Goal: Task Accomplishment & Management: Complete application form

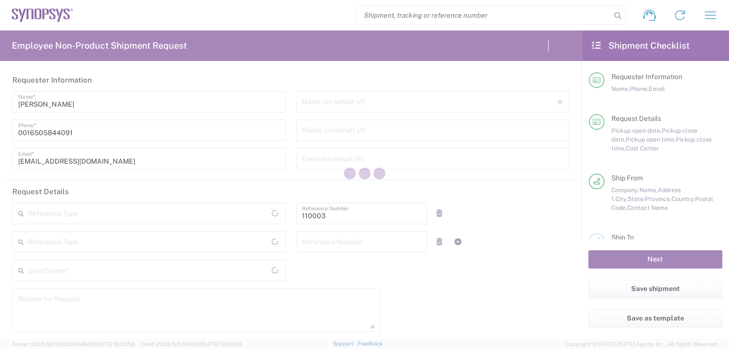
type input "Department"
type input "US01, FAC, MV/SV Fac 110003"
type input "[US_STATE]"
type input "[GEOGRAPHIC_DATA]"
type input "Delivered at Place"
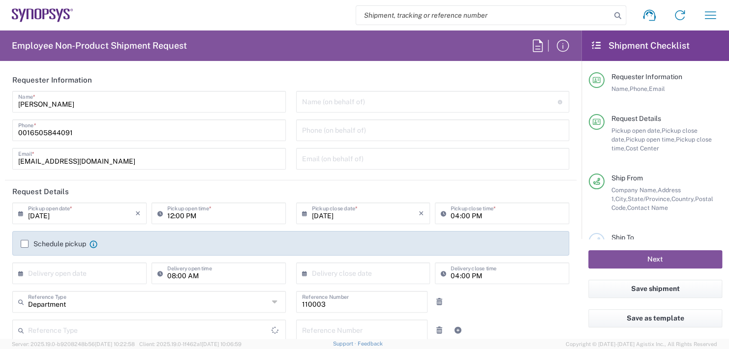
type input "[GEOGRAPHIC_DATA]"
click at [323, 103] on input "text" at bounding box center [430, 100] width 256 height 17
type input "Headquarters USSV"
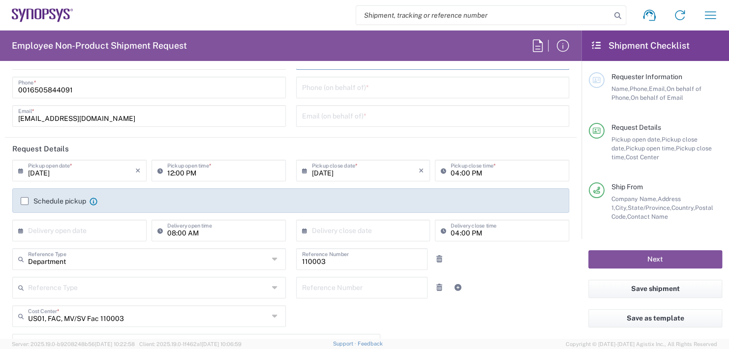
scroll to position [98, 0]
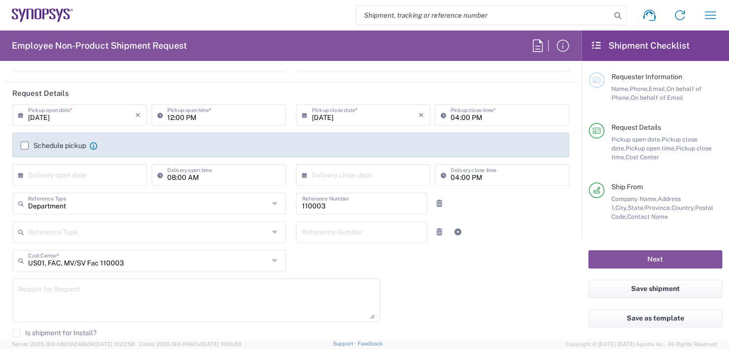
type input "Boba [PERSON_NAME]"
click at [201, 111] on input "12:00 PM" at bounding box center [223, 114] width 113 height 17
click at [201, 115] on input "12:00 PM" at bounding box center [223, 114] width 113 height 17
type input "1"
type input "02:30 PM"
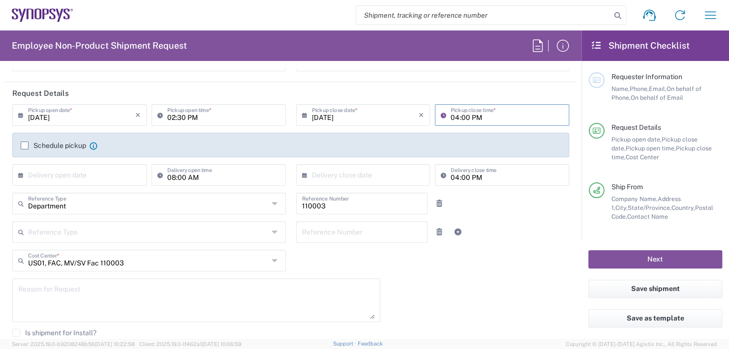
click at [475, 113] on input "04:00 PM" at bounding box center [506, 114] width 113 height 17
click at [477, 113] on input "04:00 PM" at bounding box center [506, 114] width 113 height 17
type input "0"
type input "02:30 PM"
click at [57, 172] on input "text" at bounding box center [81, 174] width 107 height 17
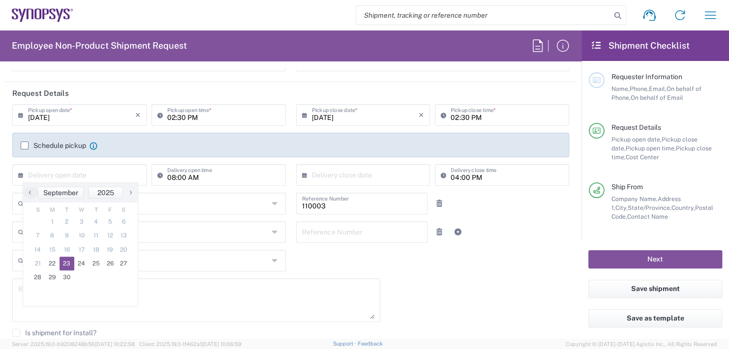
click at [68, 264] on span "23" at bounding box center [67, 264] width 15 height 14
type input "[DATE]"
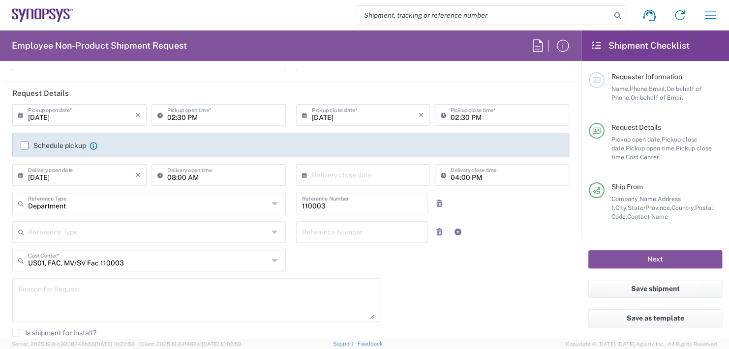
click at [203, 176] on input "08:00 AM" at bounding box center [223, 174] width 113 height 17
click at [203, 176] on input ":00 AM" at bounding box center [223, 174] width 113 height 17
type input ":"
type input "11:00"
click at [503, 274] on div "09/22/2025 × Pickup open date * Cancel Apply 02:30 PM Pickup open time * 09/22/…" at bounding box center [290, 254] width 567 height 300
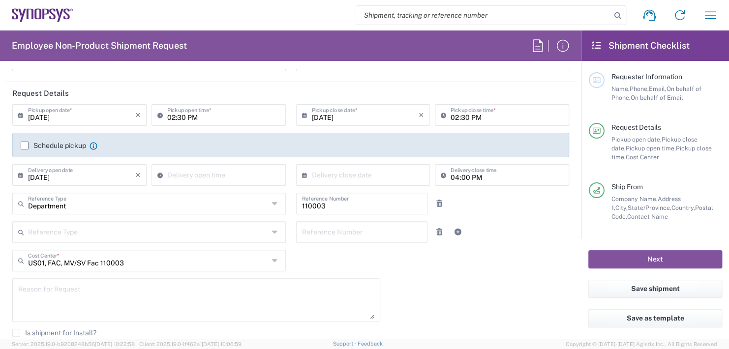
click at [225, 164] on div "Delivery open time" at bounding box center [218, 175] width 134 height 22
click at [209, 169] on input "11:32 AM" at bounding box center [223, 174] width 113 height 17
click at [199, 176] on input "11:32 AM" at bounding box center [223, 174] width 113 height 17
type input "11:00 AM"
click at [352, 174] on input "text" at bounding box center [365, 174] width 107 height 17
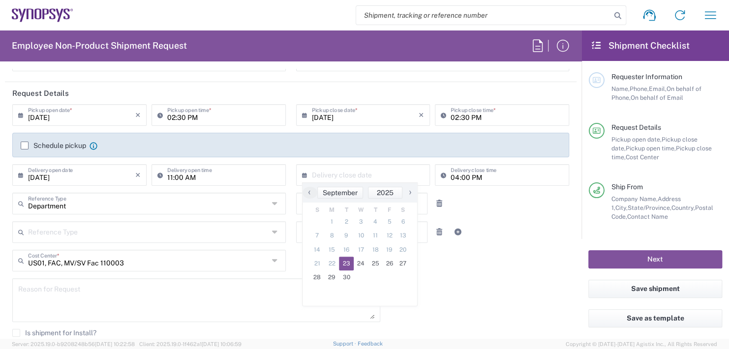
click at [348, 264] on span "23" at bounding box center [346, 264] width 15 height 14
type input "[DATE]"
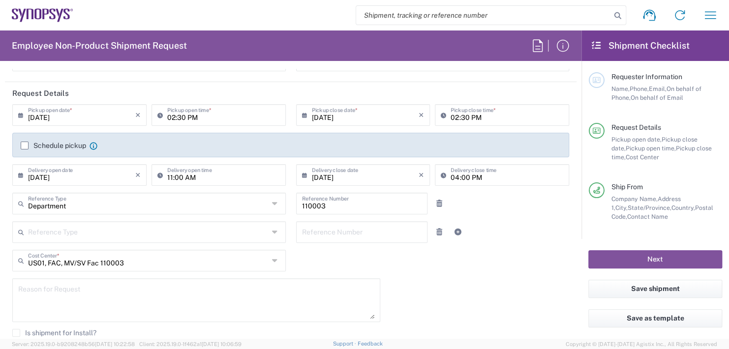
click at [483, 174] on input "04:00 PM" at bounding box center [506, 174] width 113 height 17
click at [482, 175] on input "04:00 PM" at bounding box center [506, 174] width 113 height 17
type input "0"
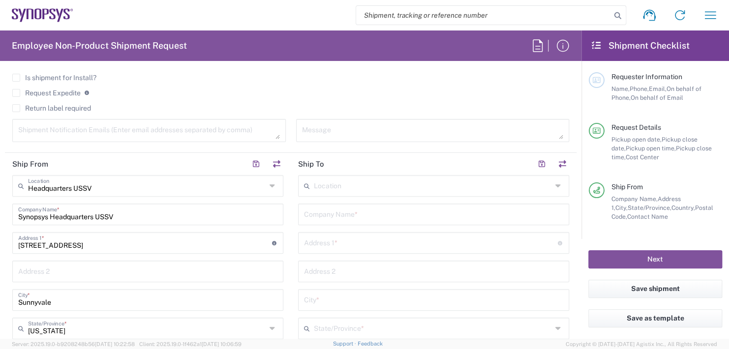
scroll to position [443, 0]
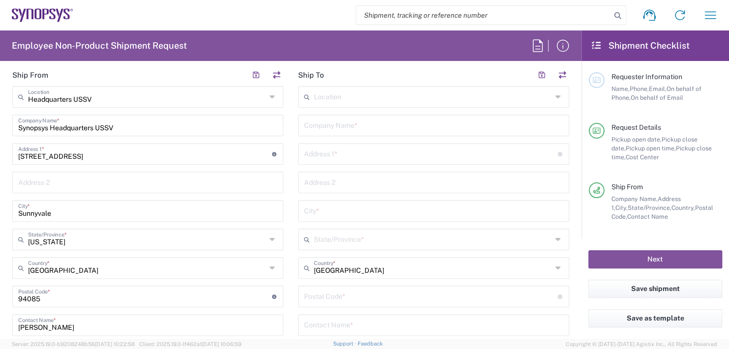
type input "11:00 AM"
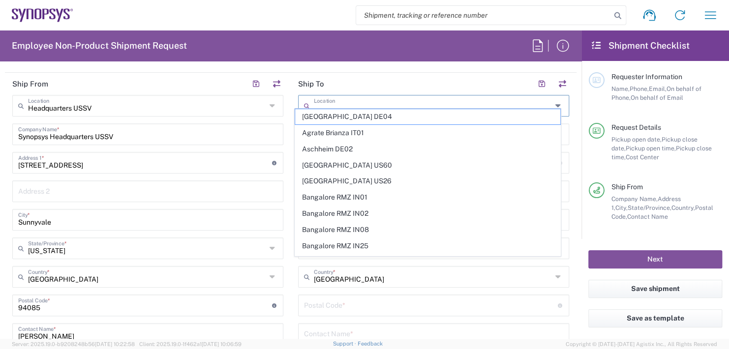
click at [320, 96] on input "text" at bounding box center [433, 104] width 238 height 17
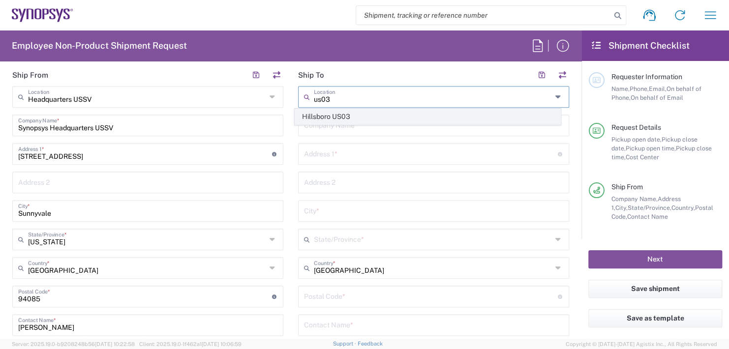
click at [323, 117] on span "Hillsboro US03" at bounding box center [427, 116] width 265 height 15
type input "Hillsboro US03"
type input "Synopsys Inc"
type input "[STREET_ADDRESS][PERSON_NAME]"
type input "Suite 400"
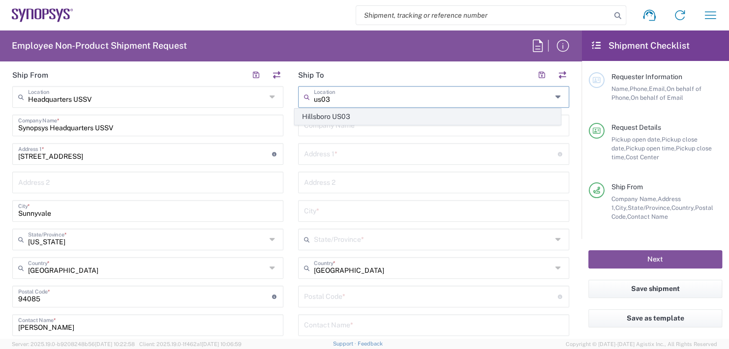
type input "Hillsboro"
type input "[US_STATE]"
type input "97124"
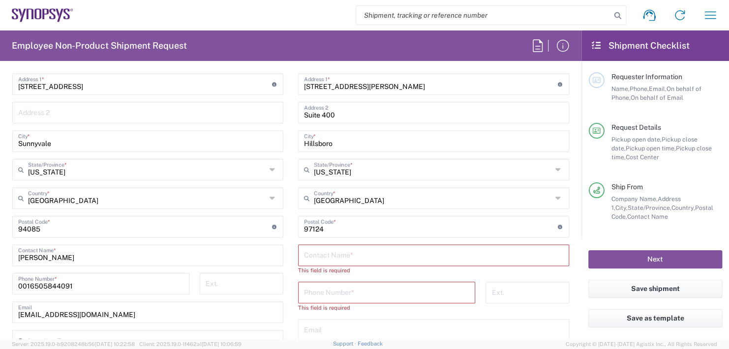
scroll to position [550, 0]
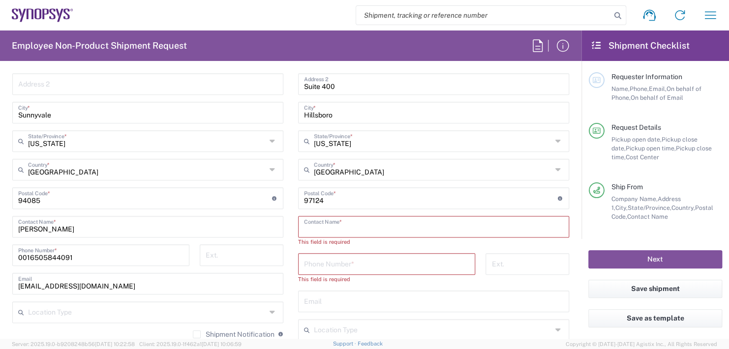
click at [331, 223] on input "text" at bounding box center [433, 225] width 259 height 17
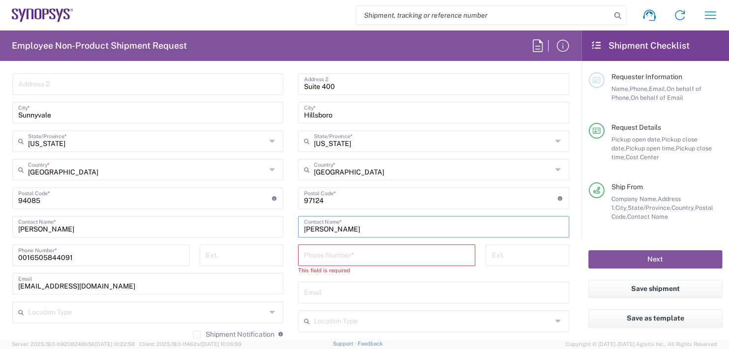
type input "[PERSON_NAME]"
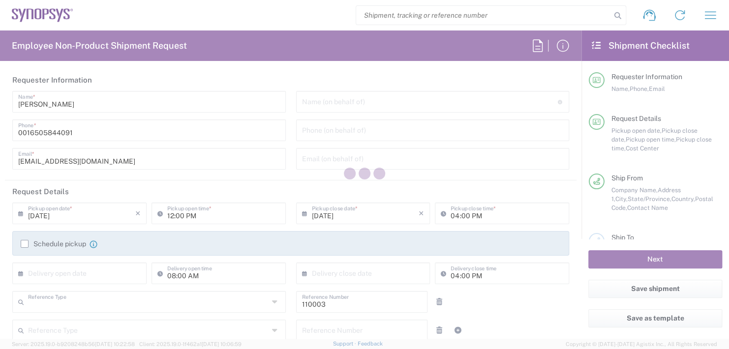
type input "Department"
type input "US01, FAC, MV/SV Fac 110003"
type input "[US_STATE]"
type input "[GEOGRAPHIC_DATA]"
type input "Delivered at Place"
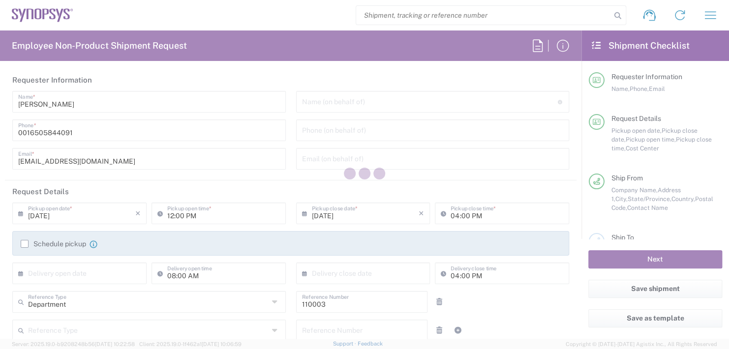
type input "[GEOGRAPHIC_DATA]"
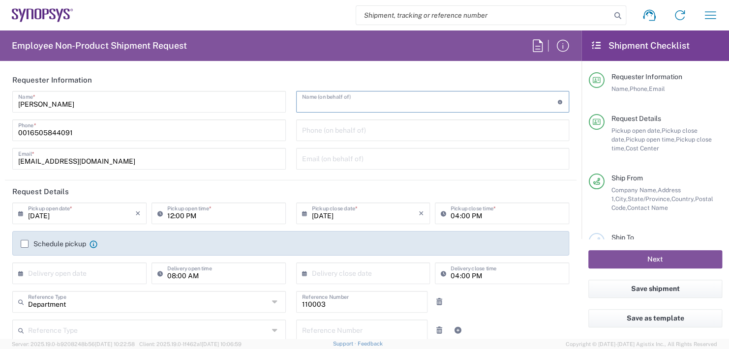
click at [337, 101] on input "text" at bounding box center [430, 100] width 256 height 17
type input "Headquarters USSV"
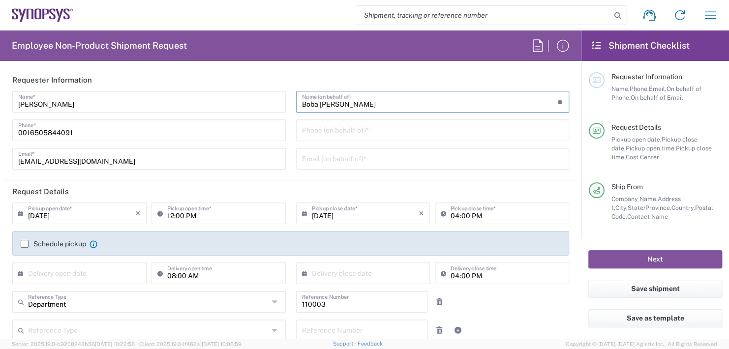
type input "Boba [PERSON_NAME]"
click at [195, 212] on input "12:00 PM" at bounding box center [223, 212] width 113 height 17
type input "1"
type input "02:30 PM"
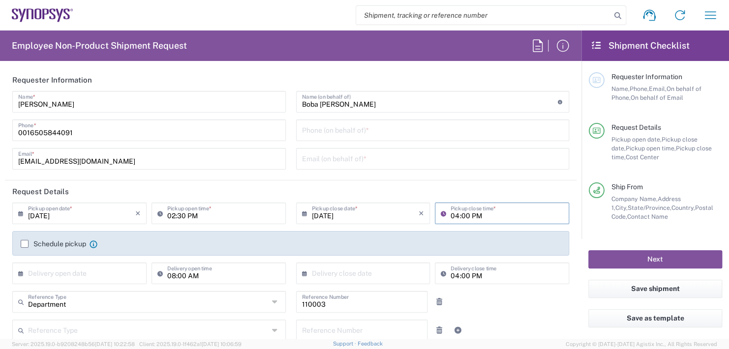
click at [485, 211] on input "04:00 PM" at bounding box center [506, 212] width 113 height 17
click at [479, 219] on input "04:00 PM" at bounding box center [506, 212] width 113 height 17
type input "0"
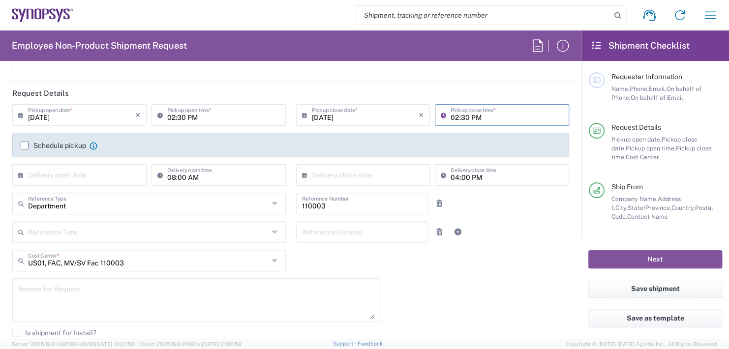
type input "02:30 PM"
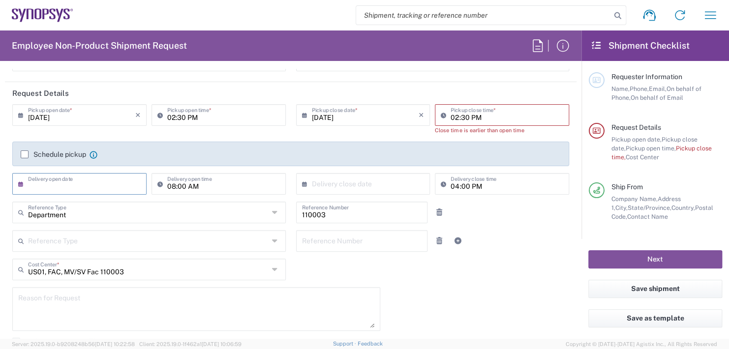
click at [59, 171] on div "[DATE] × Pickup open date * Cancel Apply 02:30 PM Pickup open time * [DATE] × P…" at bounding box center [290, 152] width 567 height 97
click at [82, 175] on input "text" at bounding box center [81, 183] width 107 height 17
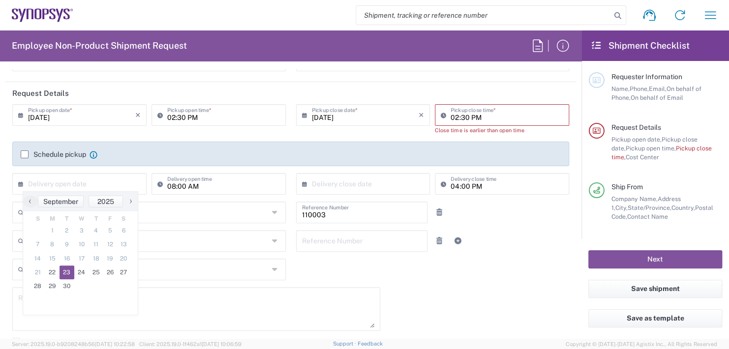
click at [66, 270] on span "23" at bounding box center [67, 273] width 15 height 14
type input "[DATE]"
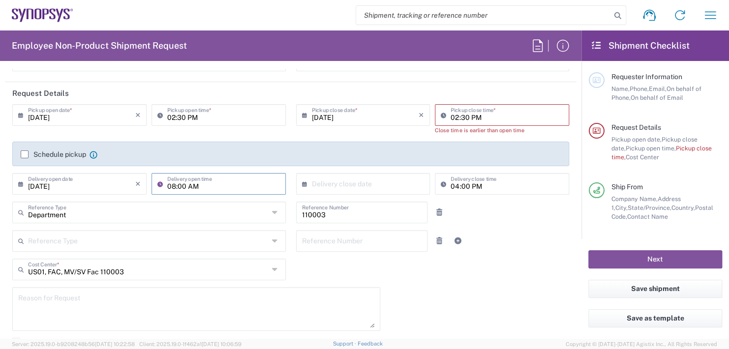
click at [207, 184] on input "08:00 AM" at bounding box center [223, 183] width 113 height 17
type input "11:00 AM"
click at [320, 178] on input "text" at bounding box center [365, 183] width 107 height 17
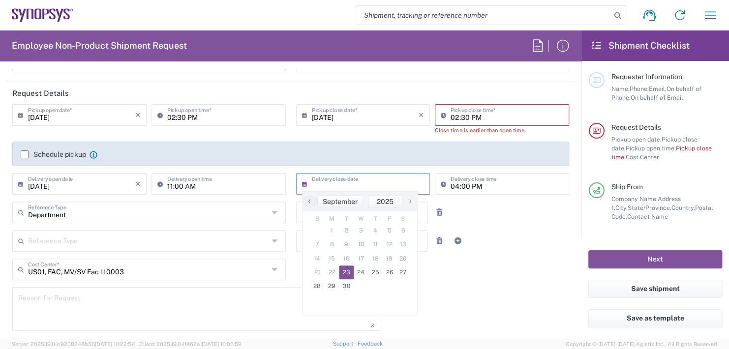
click at [344, 273] on span "23" at bounding box center [346, 273] width 15 height 14
type input "[DATE]"
click at [477, 183] on input "04:00 PM" at bounding box center [506, 183] width 113 height 17
type input "0"
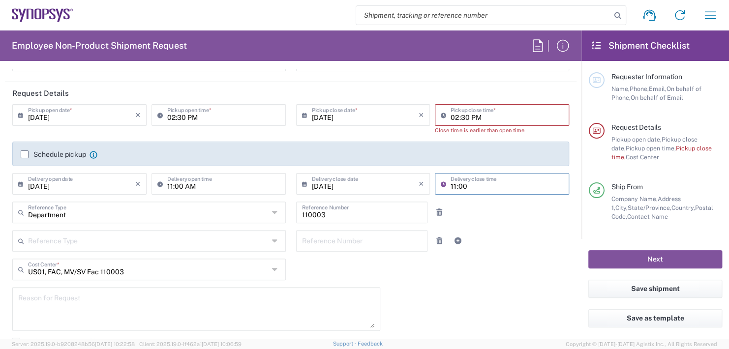
type input "11:00 AM"
type input "[PERSON_NAME] Fargo Bank Lockbox"
type input "[STREET_ADDRESS]"
type input "[US_STATE]"
type input "91731"
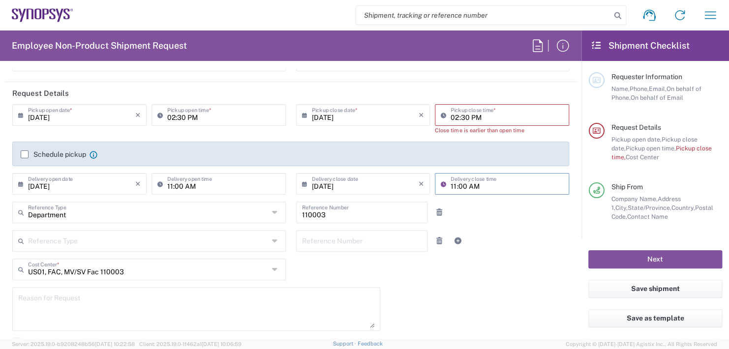
type input "[PHONE_NUMBER]"
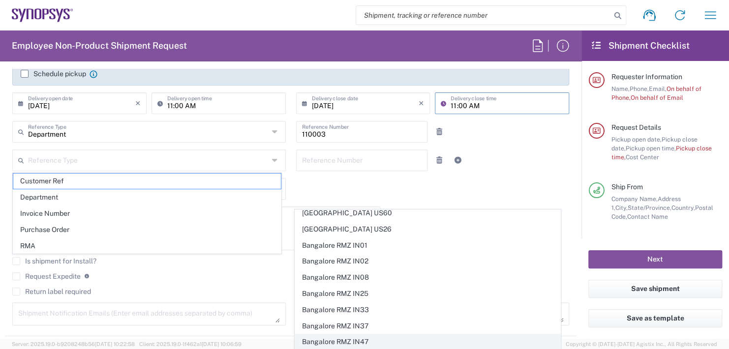
scroll to position [0, 0]
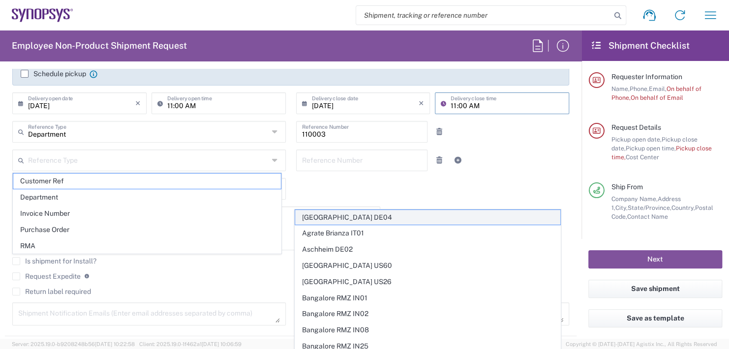
click at [358, 216] on span "[GEOGRAPHIC_DATA] DE04" at bounding box center [427, 217] width 265 height 15
type input "[GEOGRAPHIC_DATA] DE04"
type input "Synopsys GmbH"
type input "[STREET_ADDRESS]"
type input "[GEOGRAPHIC_DATA]"
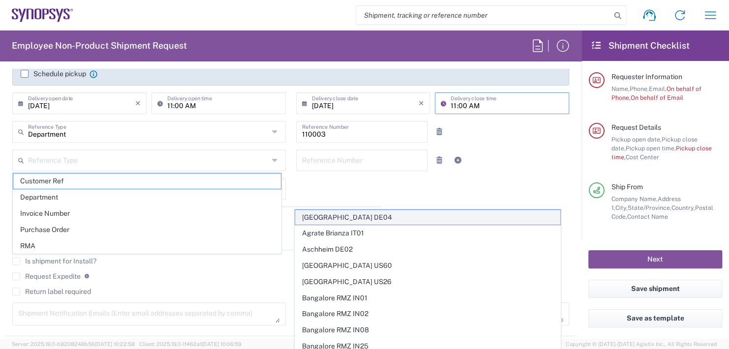
type input "[GEOGRAPHIC_DATA]"
type input "52072"
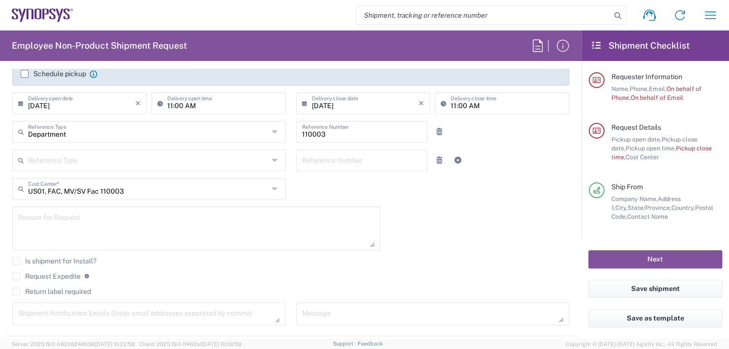
scroll to position [295, 0]
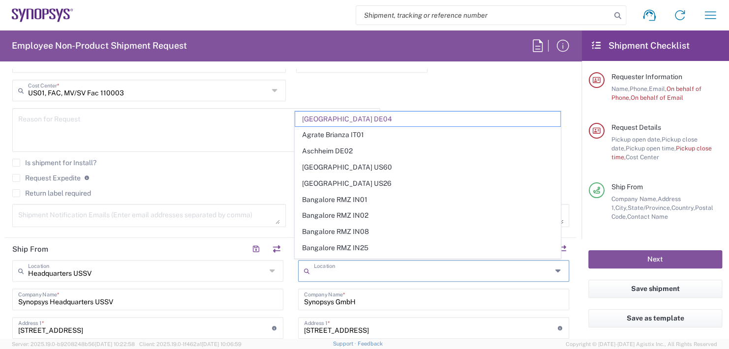
click at [361, 267] on input "text" at bounding box center [433, 270] width 238 height 17
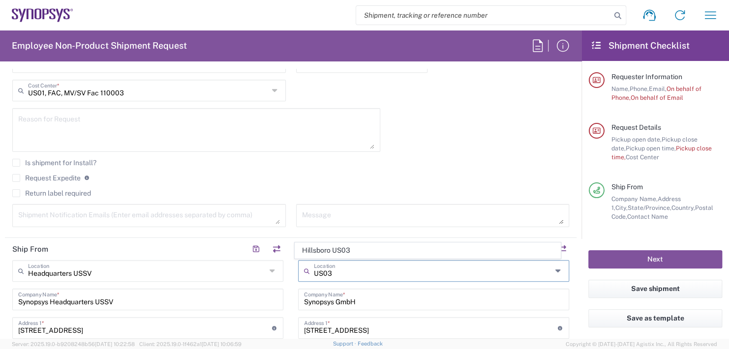
type input "Hillsboro US03"
type input "Synopsys Inc"
type input "[STREET_ADDRESS][PERSON_NAME]"
type input "Suite 400"
type input "Hillsboro"
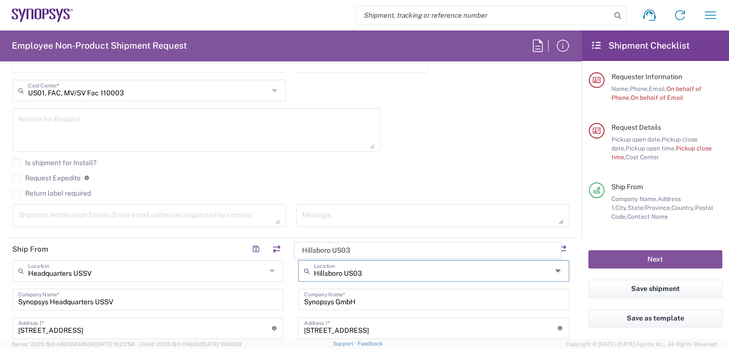
type input "[GEOGRAPHIC_DATA]"
type input "97124"
type input "[US_STATE]"
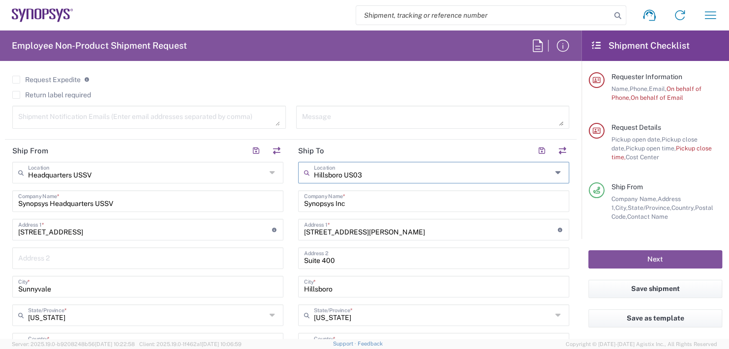
scroll to position [492, 0]
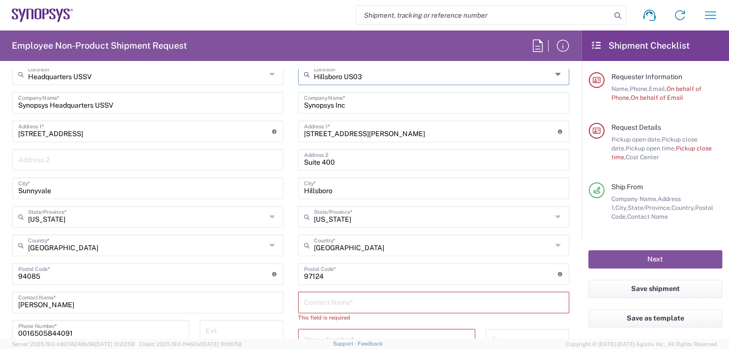
type input "Hillsboro US03"
click at [323, 304] on input "text" at bounding box center [433, 301] width 259 height 17
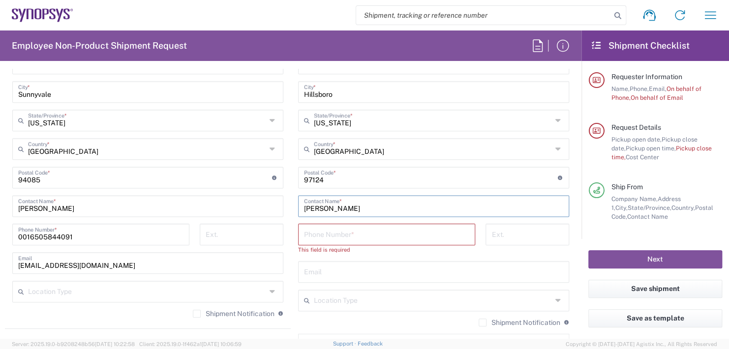
scroll to position [590, 0]
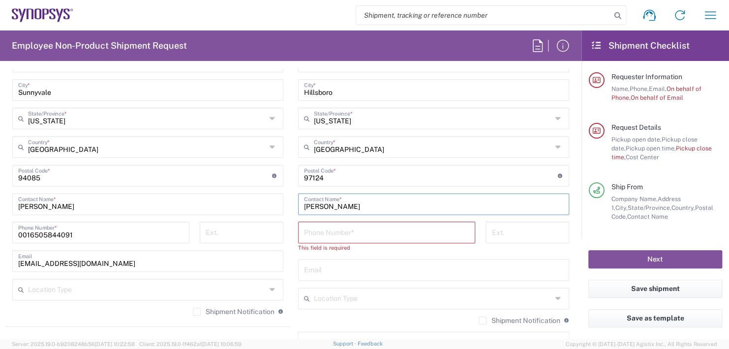
type input "[PERSON_NAME]"
click at [332, 231] on input "tel" at bounding box center [386, 231] width 165 height 17
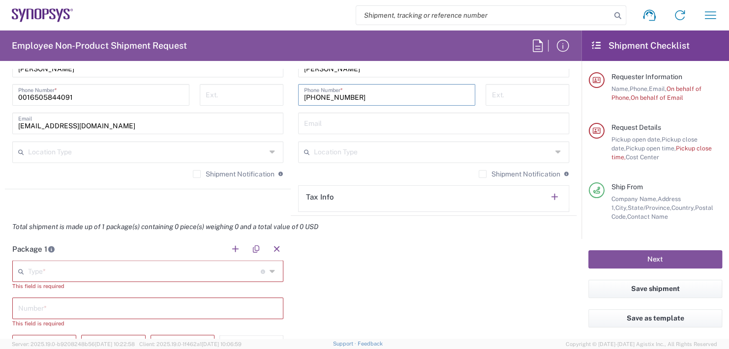
scroll to position [787, 0]
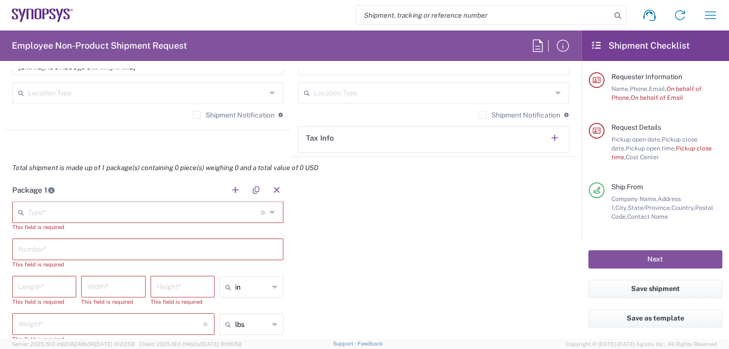
type input "[PHONE_NUMBER]"
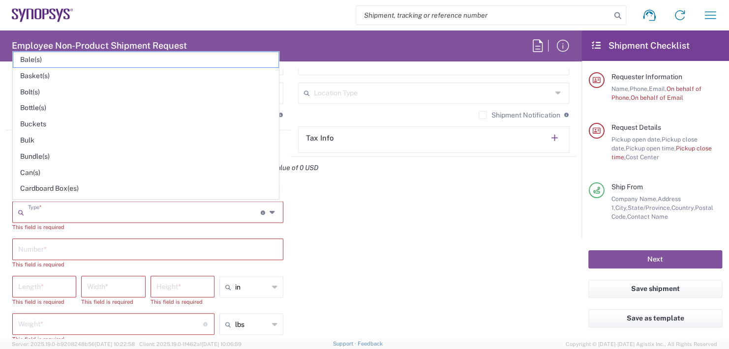
click at [93, 203] on input "text" at bounding box center [144, 211] width 233 height 17
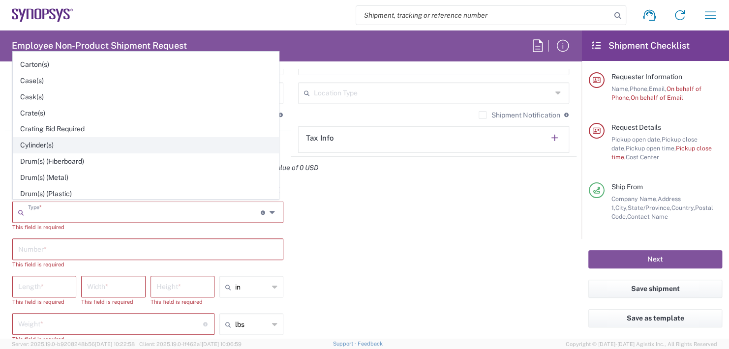
scroll to position [197, 0]
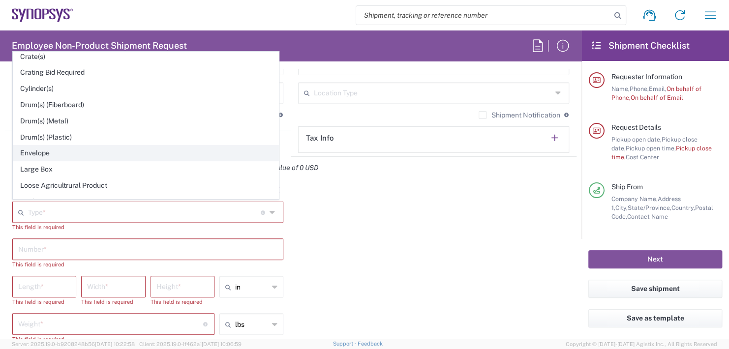
click at [30, 149] on span "Envelope" at bounding box center [145, 153] width 265 height 15
type input "Envelope"
type input "1"
type input "9.5"
type input "12.5"
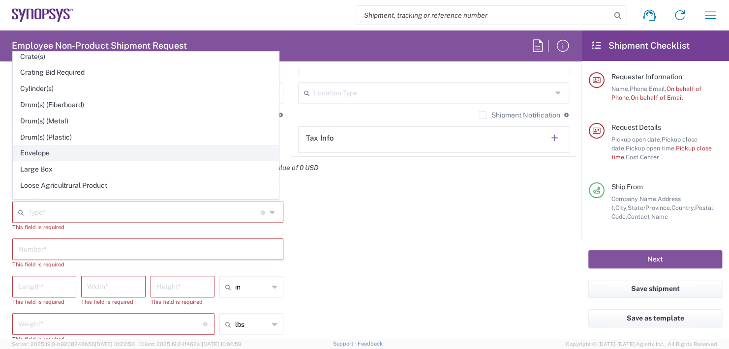
type input "0.25"
type input "1"
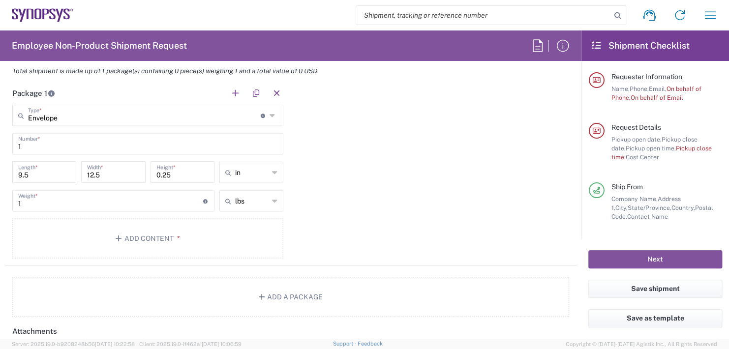
scroll to position [885, 0]
click at [137, 232] on button "Add Content *" at bounding box center [147, 237] width 271 height 40
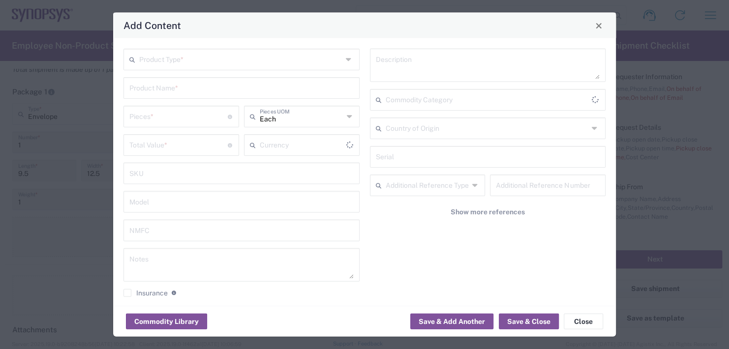
type input "US Dollar"
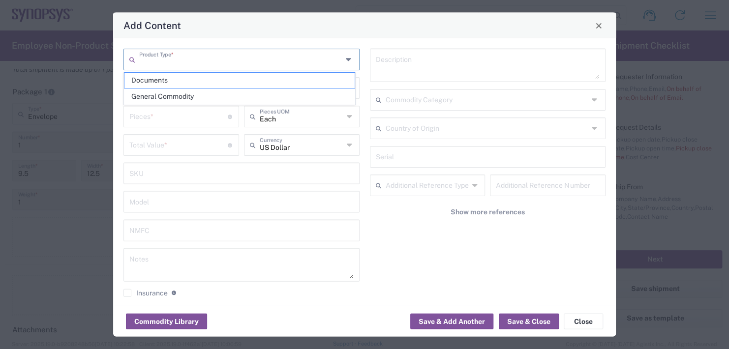
click at [209, 59] on input "text" at bounding box center [240, 58] width 203 height 17
click at [168, 93] on span "General Commodity" at bounding box center [239, 96] width 230 height 15
type input "General Commodity"
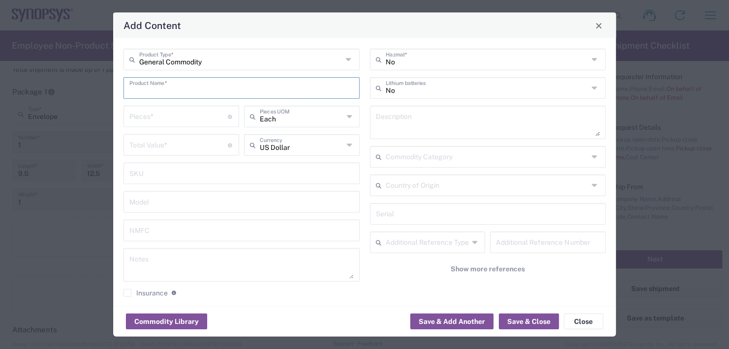
click at [166, 88] on input "text" at bounding box center [241, 87] width 224 height 17
type input "Name Plate"
click at [142, 119] on input "number" at bounding box center [178, 115] width 98 height 17
type input "1"
click at [149, 144] on input "number" at bounding box center [178, 144] width 98 height 17
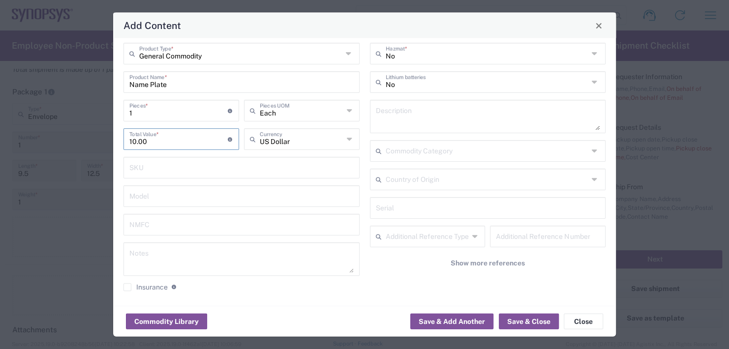
scroll to position [8, 0]
type input "10.00"
click at [537, 323] on button "Save & Close" at bounding box center [529, 322] width 60 height 16
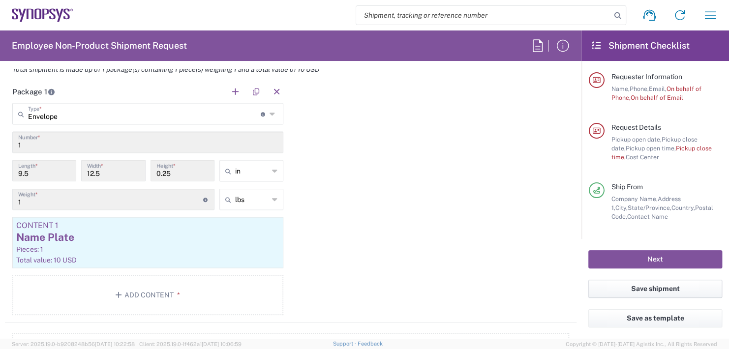
click at [652, 287] on button "Save shipment" at bounding box center [655, 289] width 134 height 18
